Goal: Task Accomplishment & Management: Complete application form

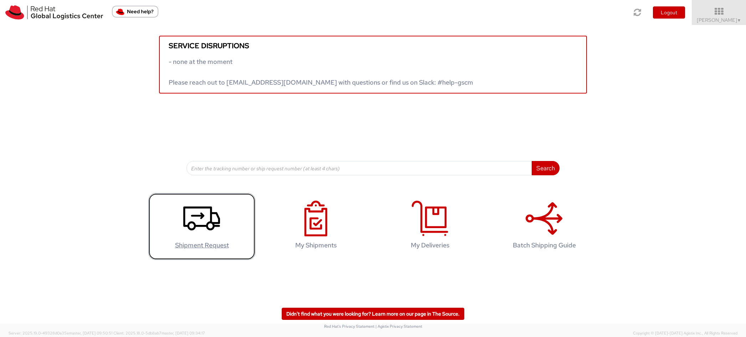
click at [199, 239] on link "Shipment Request" at bounding box center [201, 226] width 107 height 67
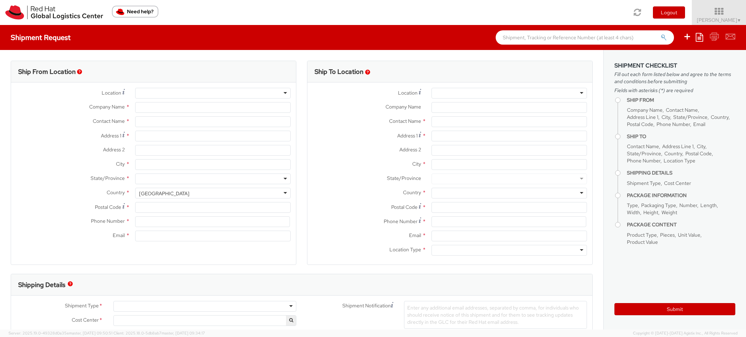
select select "512"
select select
type input "Red Hat, Inc."
type input "[PERSON_NAME]"
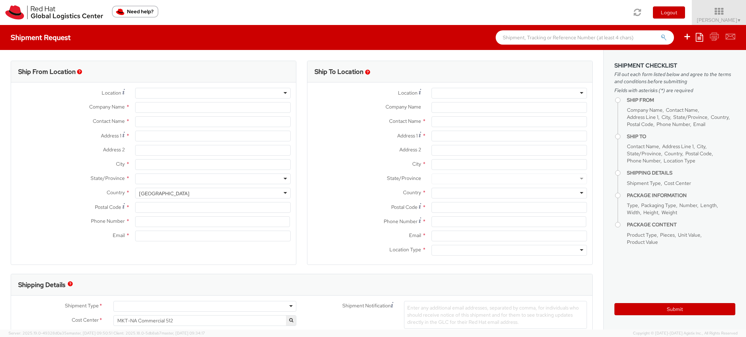
type input "[STREET_ADDRESS]"
type input "Suite 800"
type input "[PERSON_NAME]"
type input "22102"
type input "17037482295"
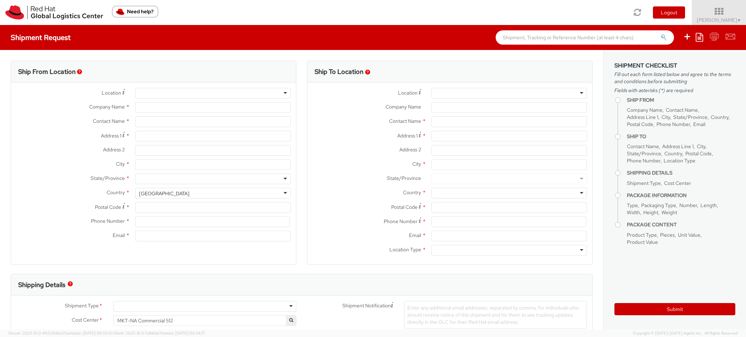
type input "[EMAIL_ADDRESS][DOMAIN_NAME]"
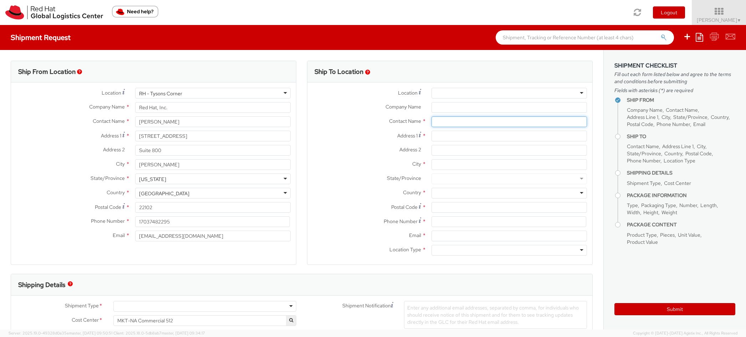
click at [494, 120] on input "text" at bounding box center [510, 121] width 156 height 11
type input "[PERSON_NAME]"
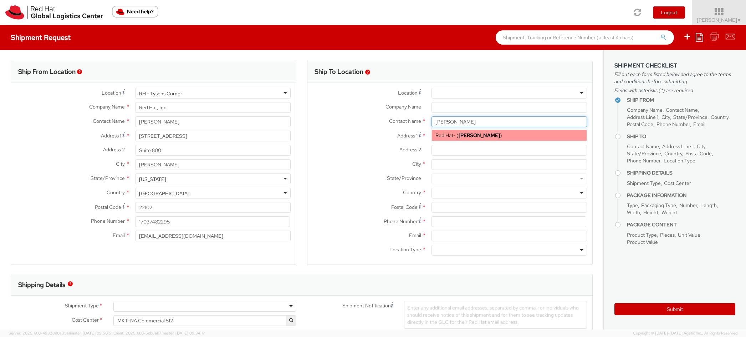
click at [481, 138] on strong "[PERSON_NAME]" at bounding box center [479, 135] width 41 height 6
type input "Red Hat"
type input "[EMAIL_ADDRESS][DOMAIN_NAME]"
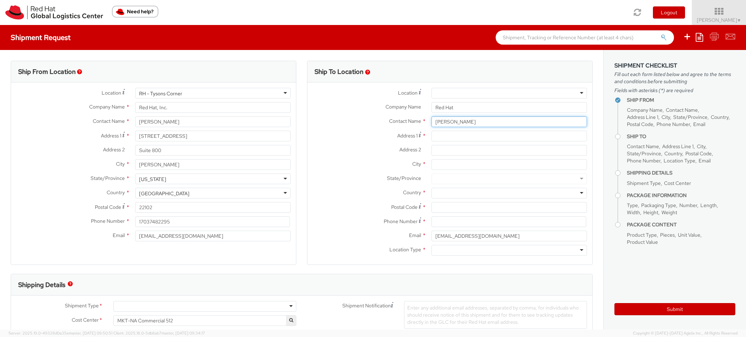
type input "[PERSON_NAME]"
click at [473, 135] on input "Address 1 *" at bounding box center [510, 136] width 156 height 11
type input "[STREET_ADDRESS]"
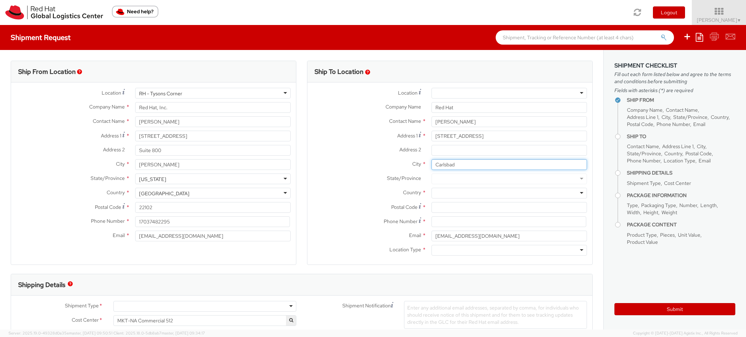
type input "Carlsbad"
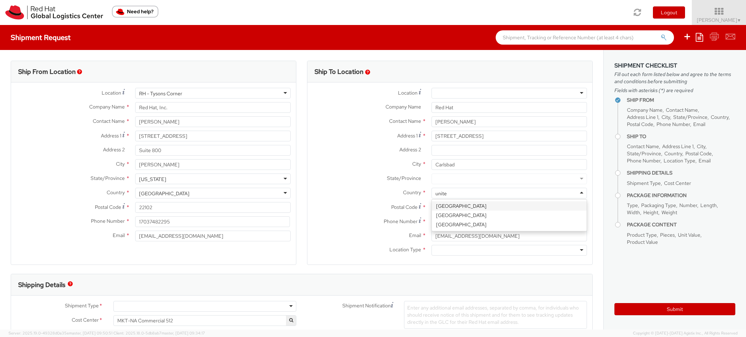
type input "united"
click at [453, 178] on div at bounding box center [510, 178] width 156 height 11
type input "ca"
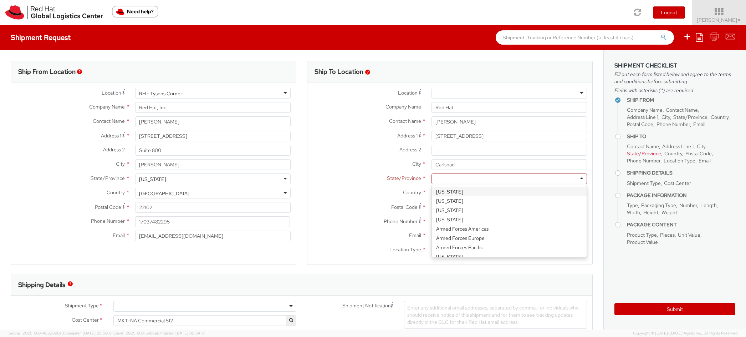
click at [474, 179] on div at bounding box center [510, 178] width 156 height 11
type input "cal"
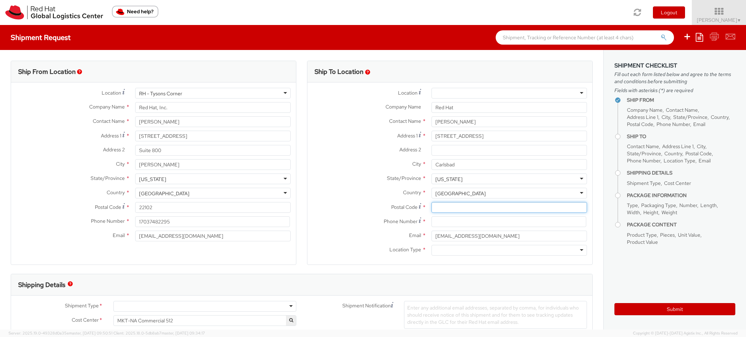
click at [451, 209] on input "Postal Code *" at bounding box center [510, 207] width 156 height 11
type input "92009"
click at [445, 218] on input at bounding box center [509, 221] width 155 height 11
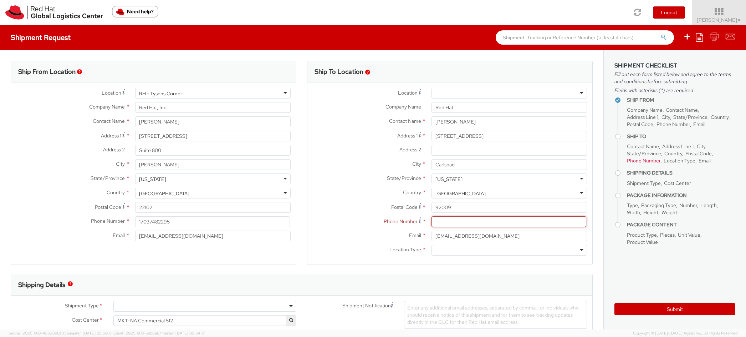
paste input "7604708067"
type input "7604708067"
click at [449, 250] on div at bounding box center [510, 250] width 156 height 11
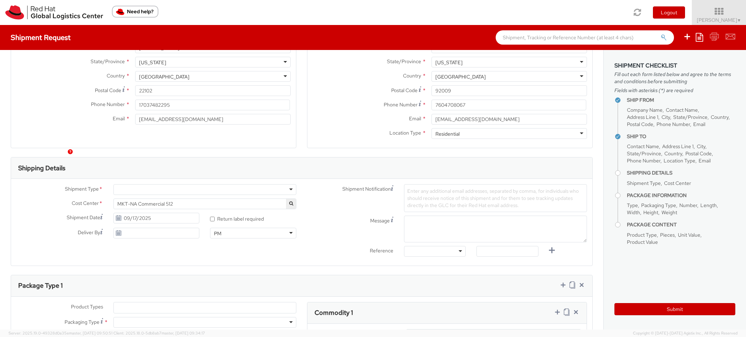
scroll to position [132, 0]
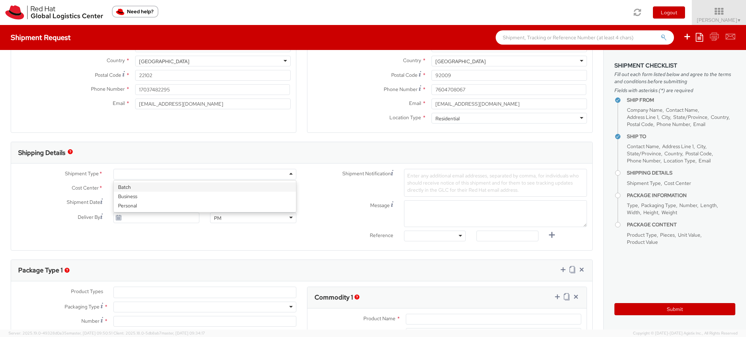
click at [253, 174] on div at bounding box center [204, 174] width 183 height 11
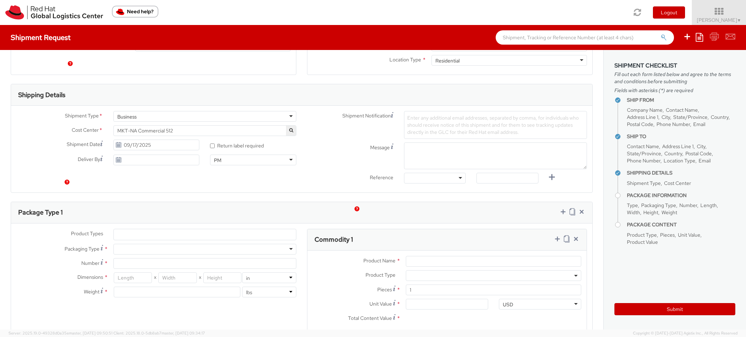
scroll to position [220, 0]
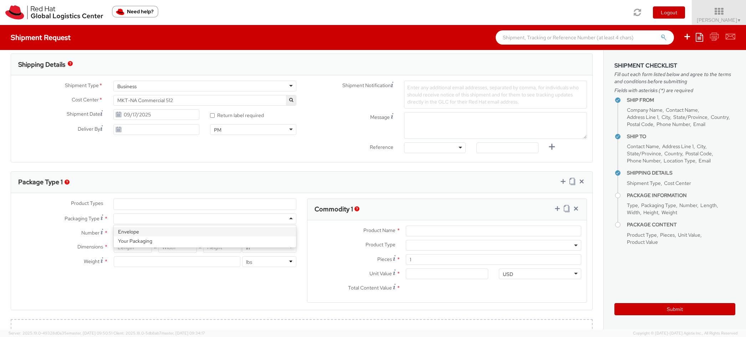
click at [151, 223] on div at bounding box center [204, 218] width 183 height 11
type input "1"
type input "9.5"
type input "12.5"
type input "0.25"
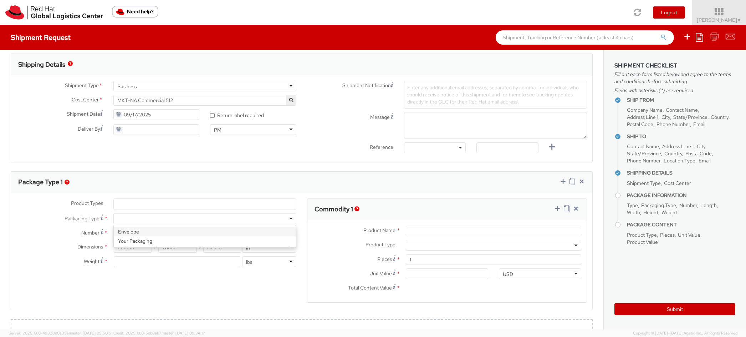
type input "1"
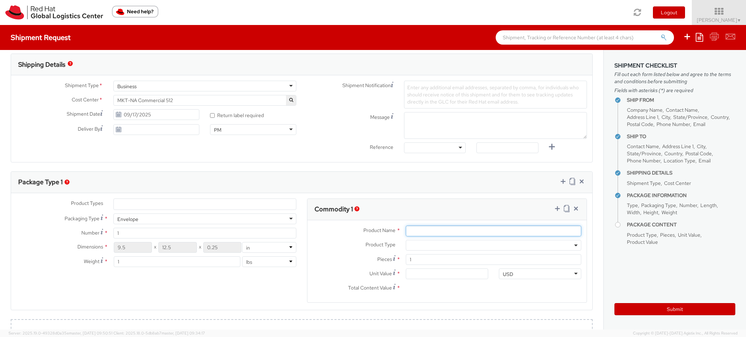
click at [444, 234] on input "Product Name *" at bounding box center [494, 230] width 176 height 11
type input "stickers"
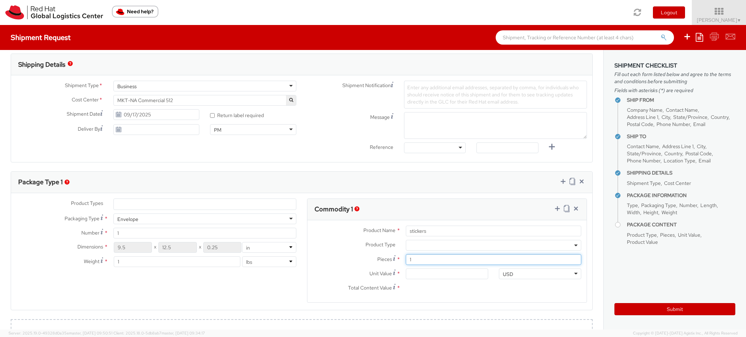
click at [445, 258] on input "1" at bounding box center [494, 259] width 176 height 11
drag, startPoint x: 445, startPoint y: 258, endPoint x: 405, endPoint y: 259, distance: 40.0
click at [405, 258] on div "1" at bounding box center [494, 259] width 186 height 11
type input "5"
type input "0.00"
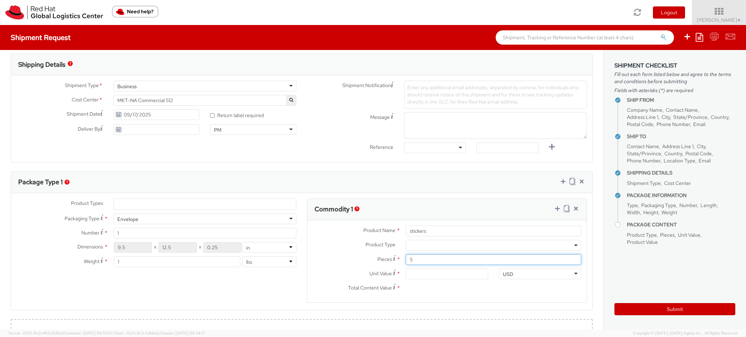
type input "0.00"
type input "50"
drag, startPoint x: 426, startPoint y: 273, endPoint x: 392, endPoint y: 270, distance: 33.6
click at [392, 270] on div "Unit Value * 0.00" at bounding box center [401, 273] width 186 height 11
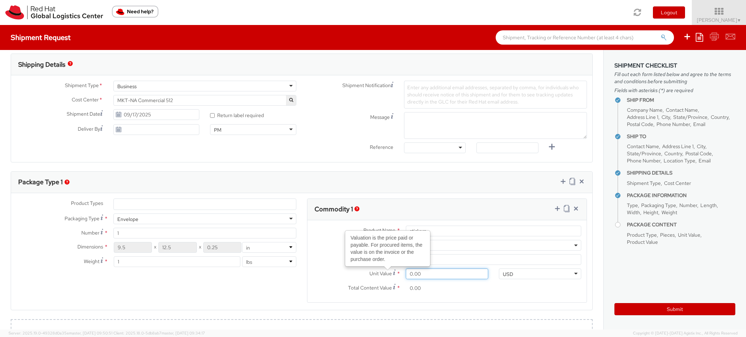
type input "1.00"
type input "50.00"
click at [450, 294] on div "Total Content Value * 50.00" at bounding box center [401, 290] width 186 height 14
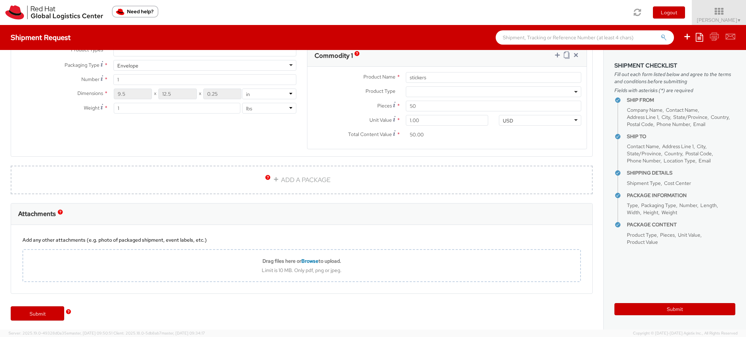
scroll to position [375, 0]
click at [34, 306] on link "Submit" at bounding box center [38, 311] width 54 height 14
